Goal: Find specific page/section: Find specific page/section

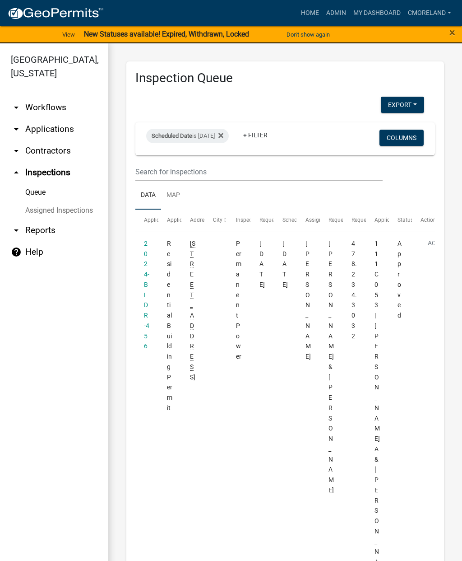
select select "2: 50"
click at [224, 134] on fa-icon at bounding box center [219, 136] width 9 height 14
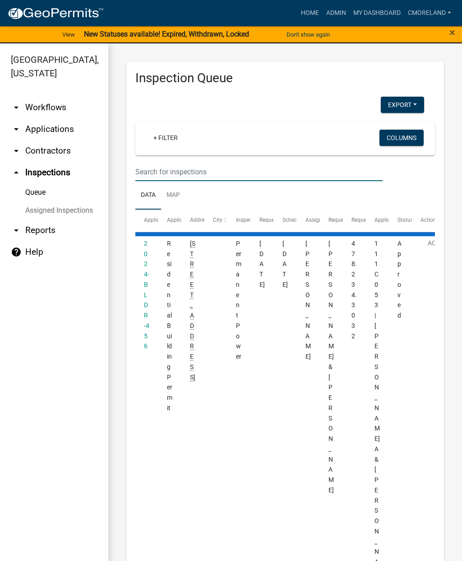
click at [163, 173] on input "text" at bounding box center [259, 172] width 248 height 19
type input "149 mags path"
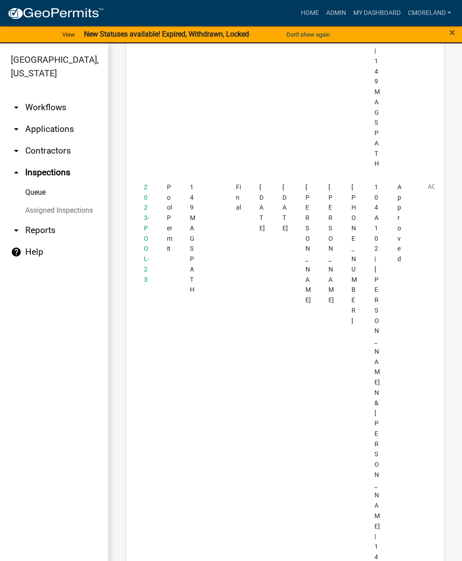
scroll to position [1718, 0]
click at [145, 184] on link "2023-POOL-23" at bounding box center [146, 234] width 5 height 100
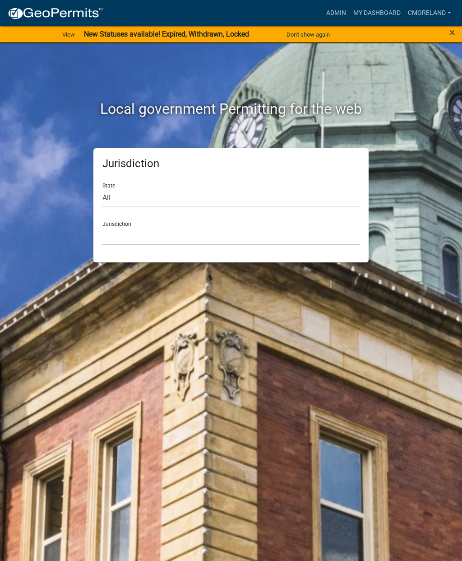
click at [229, 440] on div "Local government Permitting for the web Jurisdiction State All Colorado Georgia…" at bounding box center [231, 280] width 462 height 561
click at [243, 556] on div "Local government Permitting for the web Jurisdiction State All [US_STATE] [US_S…" at bounding box center [231, 280] width 462 height 561
click at [334, 10] on link "Admin" at bounding box center [336, 13] width 27 height 17
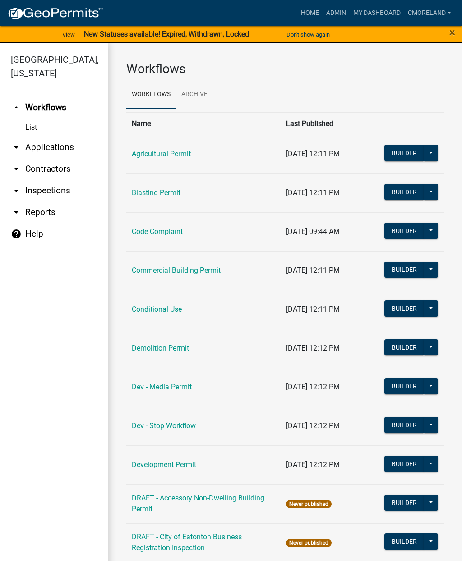
click at [59, 191] on link "arrow_drop_down Inspections" at bounding box center [54, 191] width 108 height 22
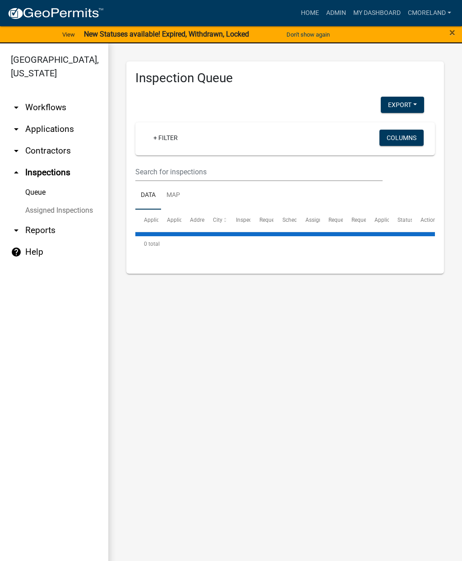
select select "2: 50"
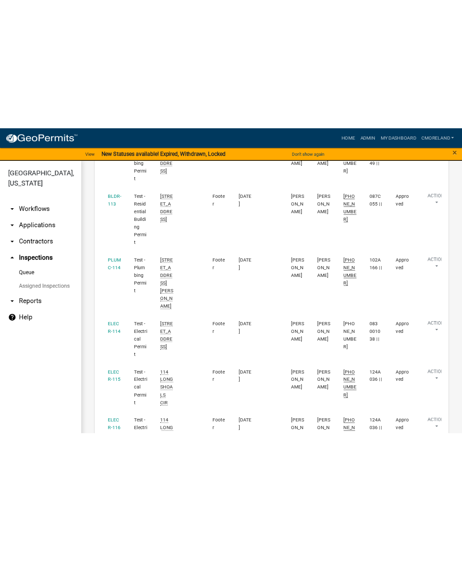
scroll to position [282, 0]
